Goal: Task Accomplishment & Management: Use online tool/utility

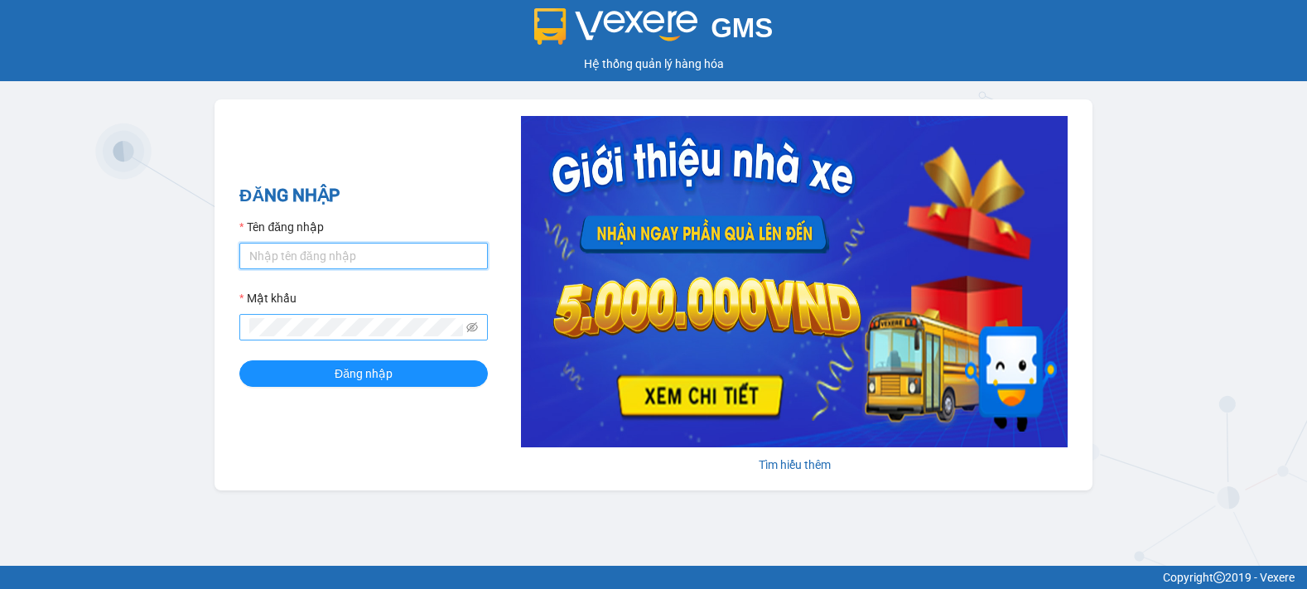
type input "tinh.hhg"
click at [388, 524] on div "GMS Hệ thống [PERSON_NAME] hàng [PERSON_NAME] NHẬP Tên đăng nhập tinh.hhg Mật k…" at bounding box center [653, 283] width 1307 height 566
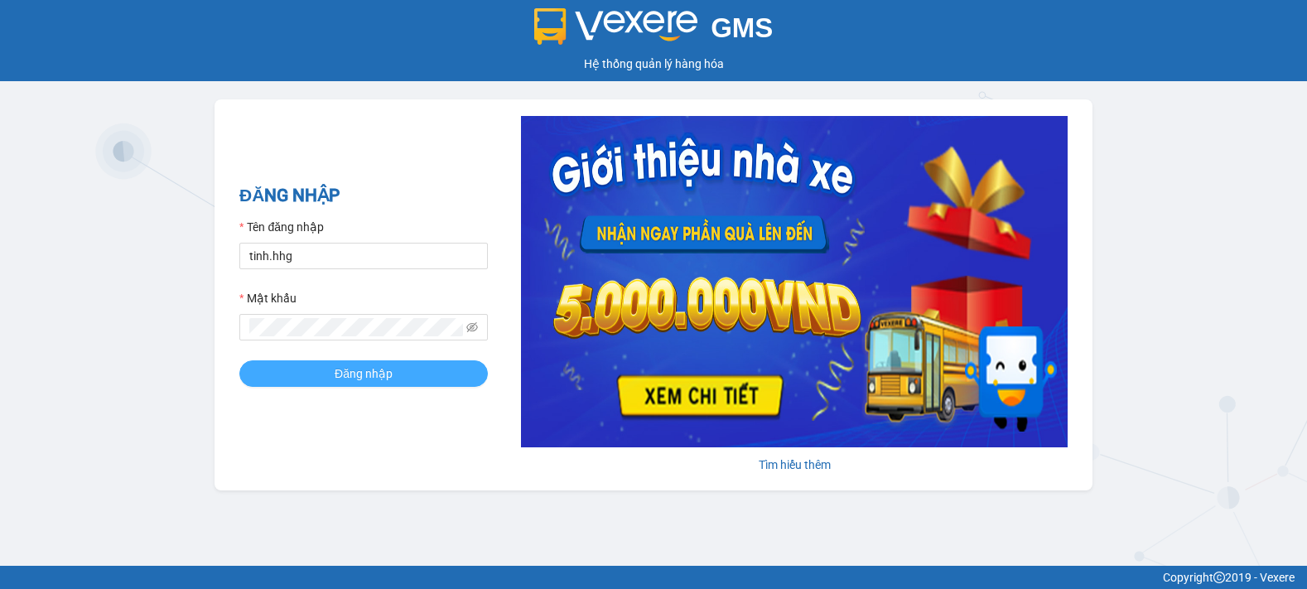
click at [342, 366] on span "Đăng nhập" at bounding box center [364, 373] width 58 height 18
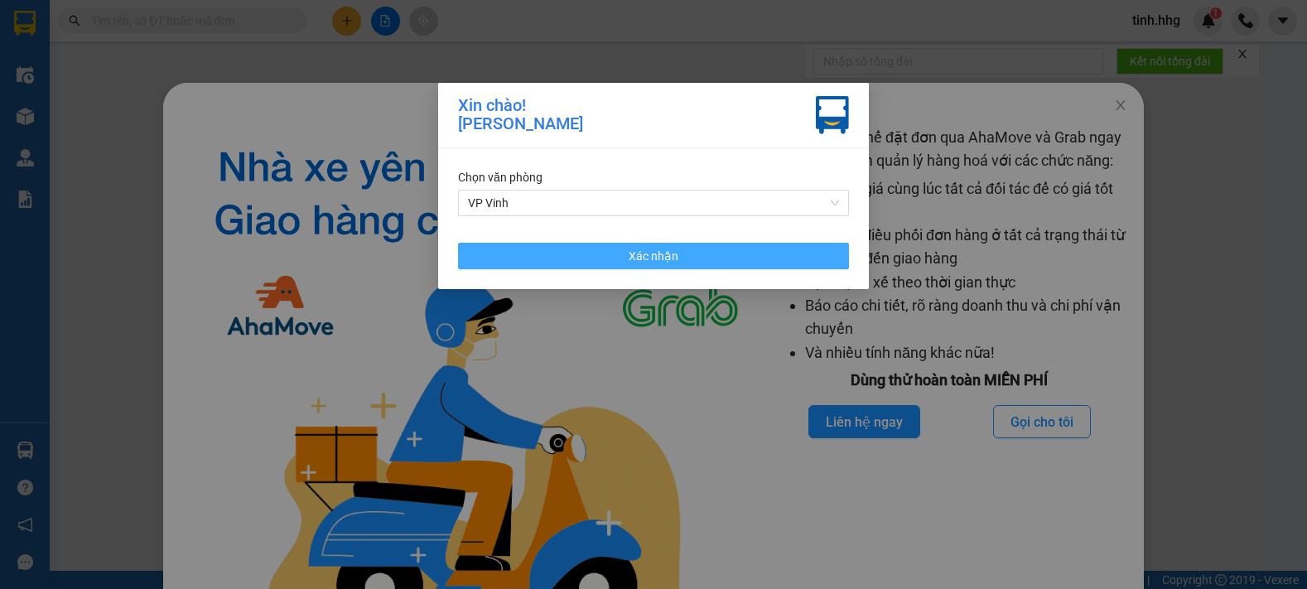
click at [636, 267] on button "Xác nhận" at bounding box center [653, 256] width 391 height 27
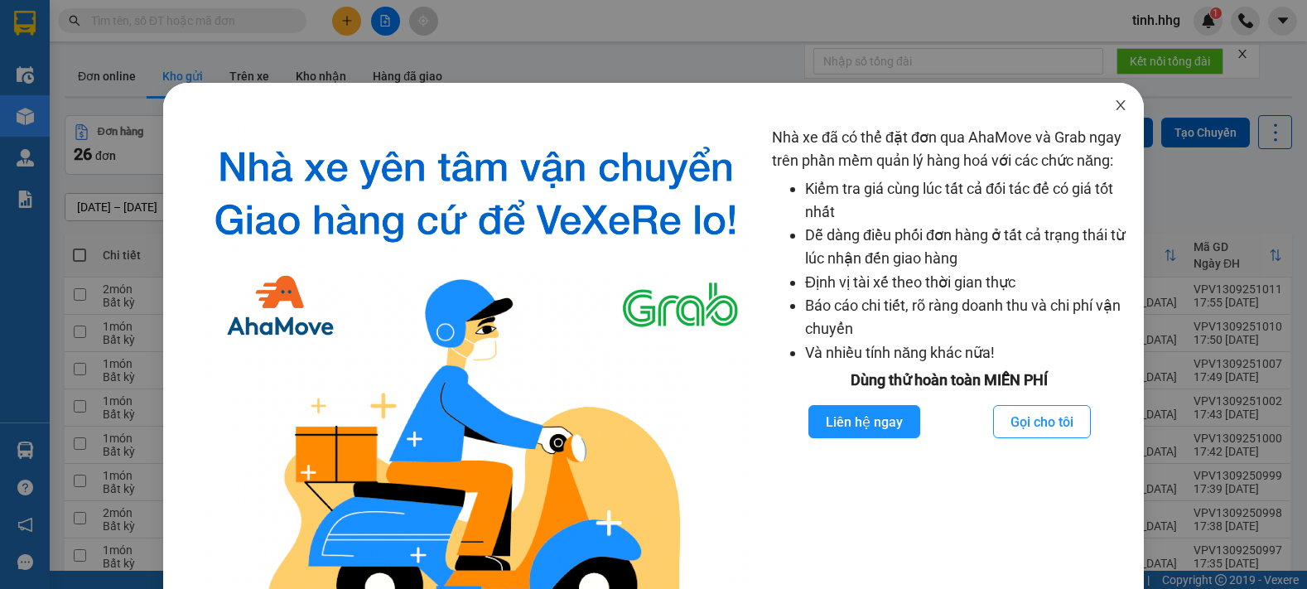
click at [1114, 109] on icon "close" at bounding box center [1120, 105] width 13 height 13
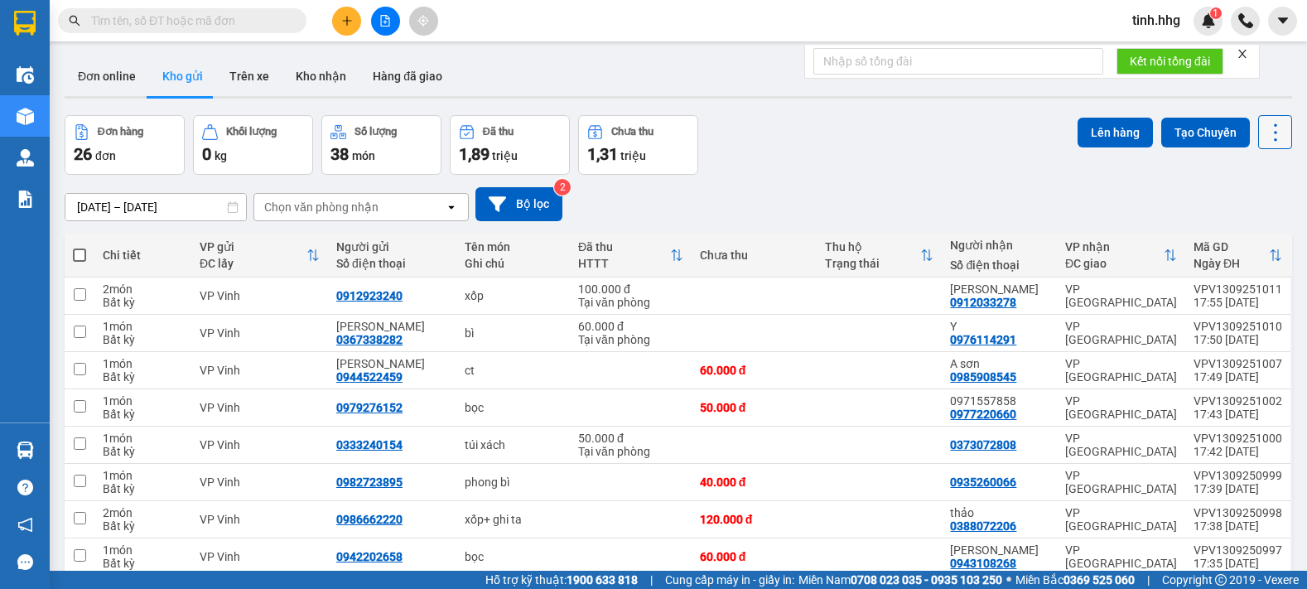
click at [1264, 133] on icon at bounding box center [1275, 132] width 23 height 23
click at [1257, 234] on span "Làm mới" at bounding box center [1240, 237] width 46 height 17
click at [222, 203] on input "[DATE] – [DATE]" at bounding box center [155, 207] width 181 height 27
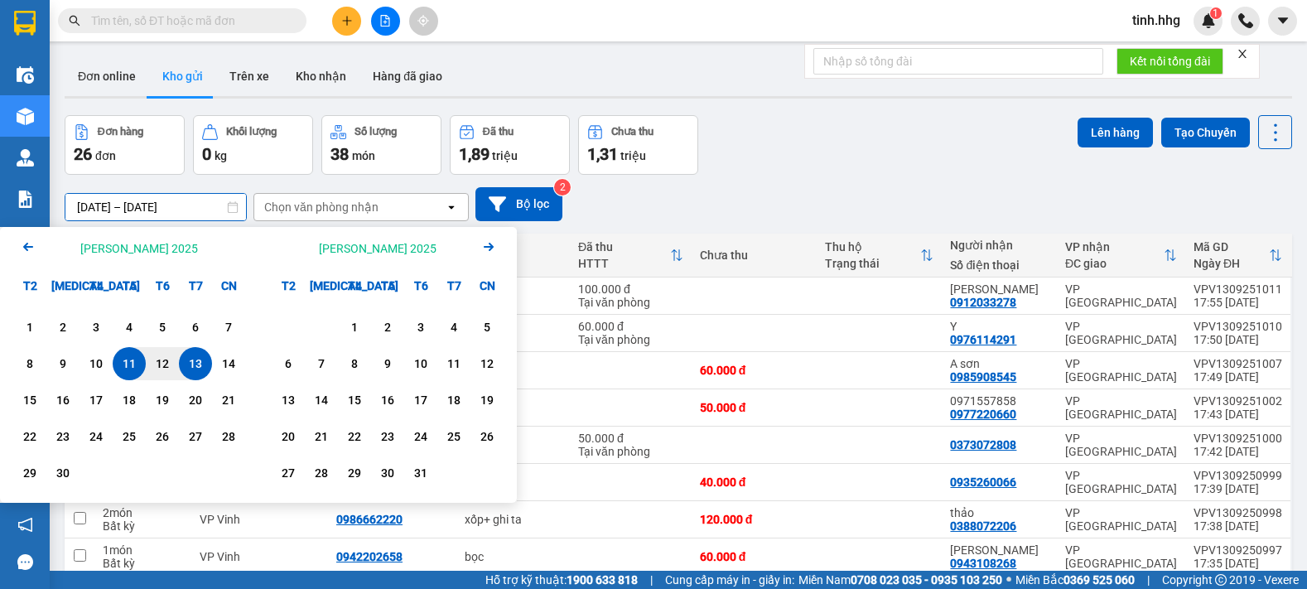
click at [195, 362] on div "13" at bounding box center [195, 364] width 23 height 20
type input "[DATE] – [DATE]"
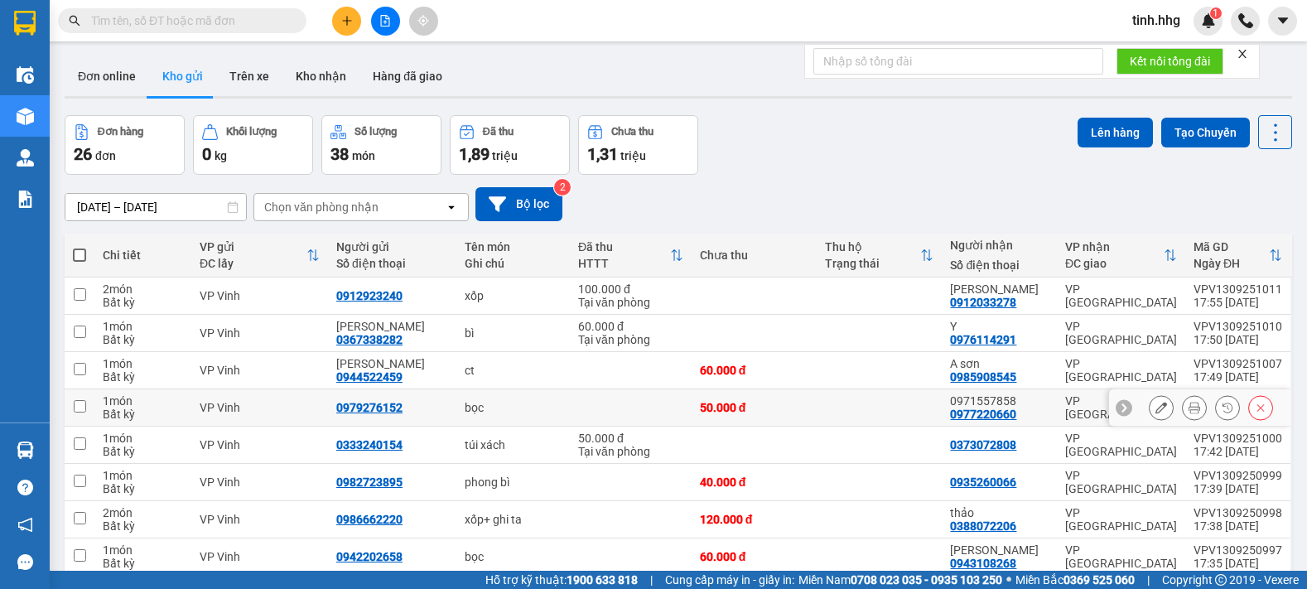
scroll to position [147, 0]
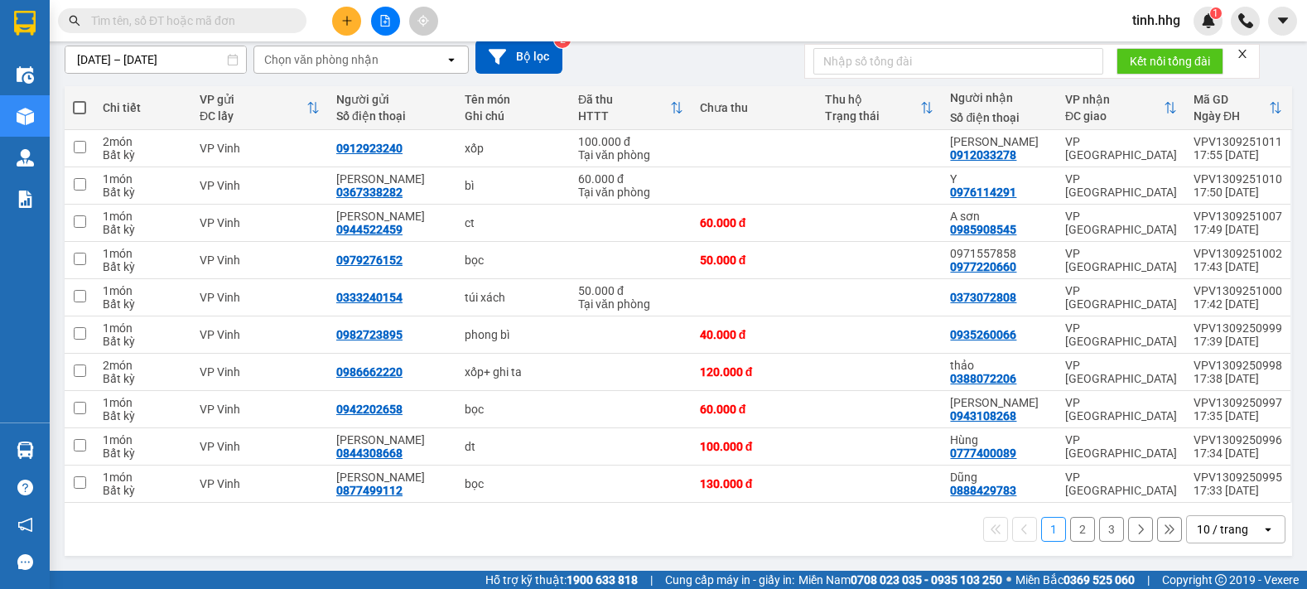
click at [1265, 530] on icon at bounding box center [1268, 529] width 6 height 3
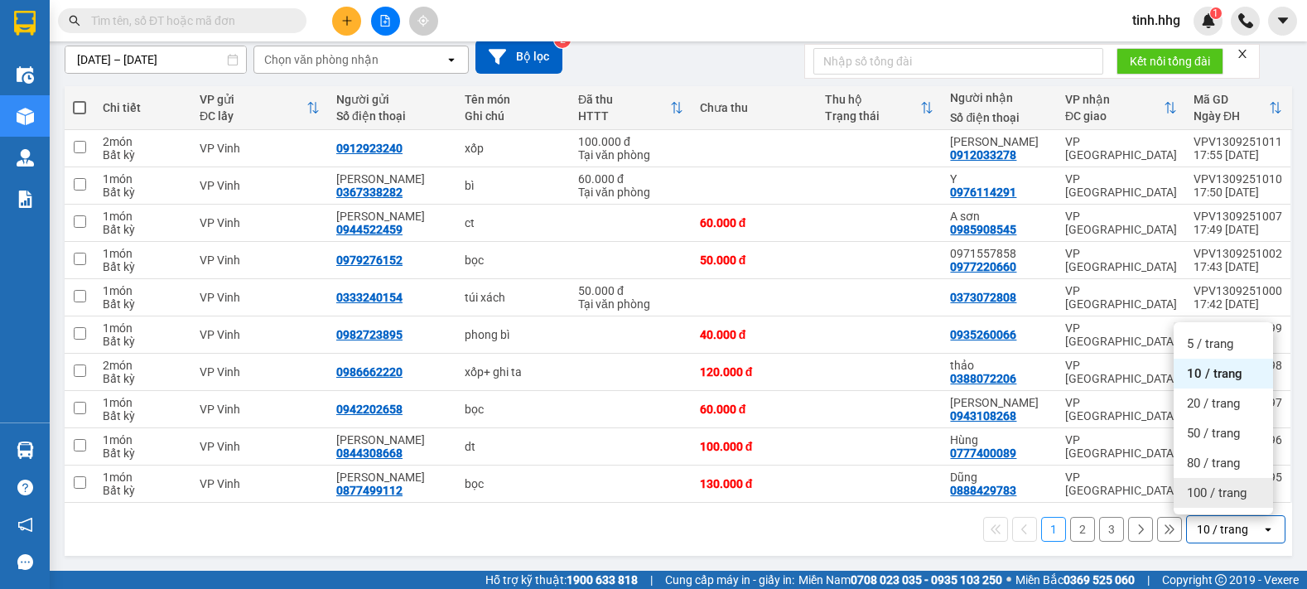
click at [1214, 495] on span "100 / trang" at bounding box center [1217, 493] width 60 height 17
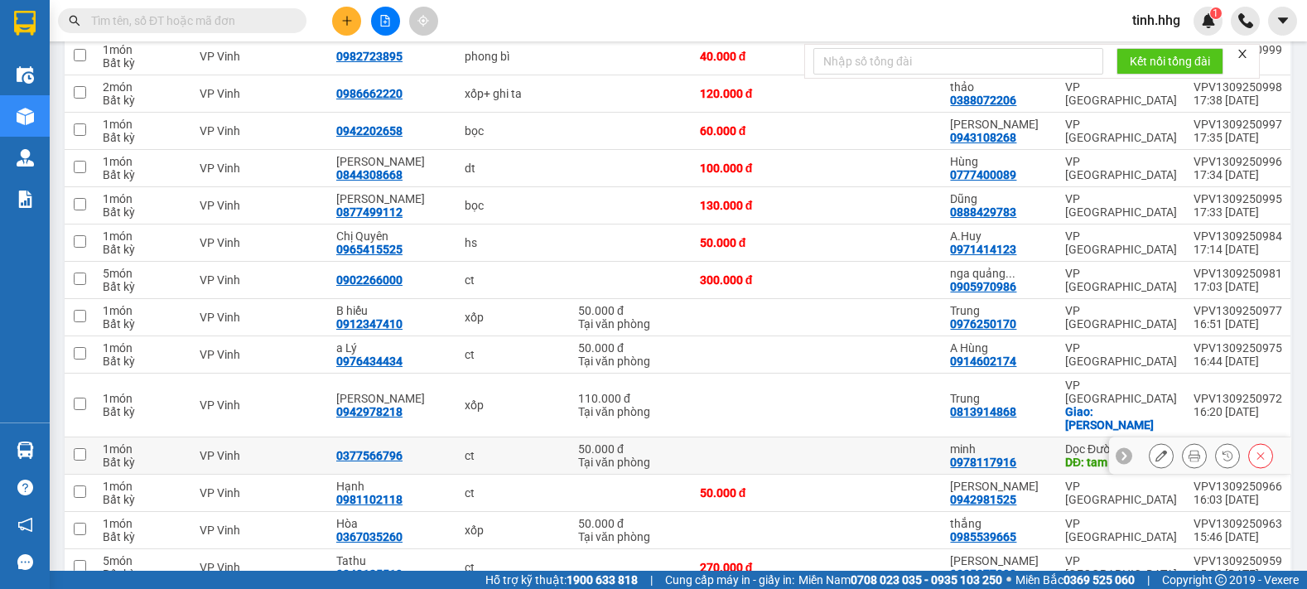
scroll to position [0, 0]
